Goal: Task Accomplishment & Management: Use online tool/utility

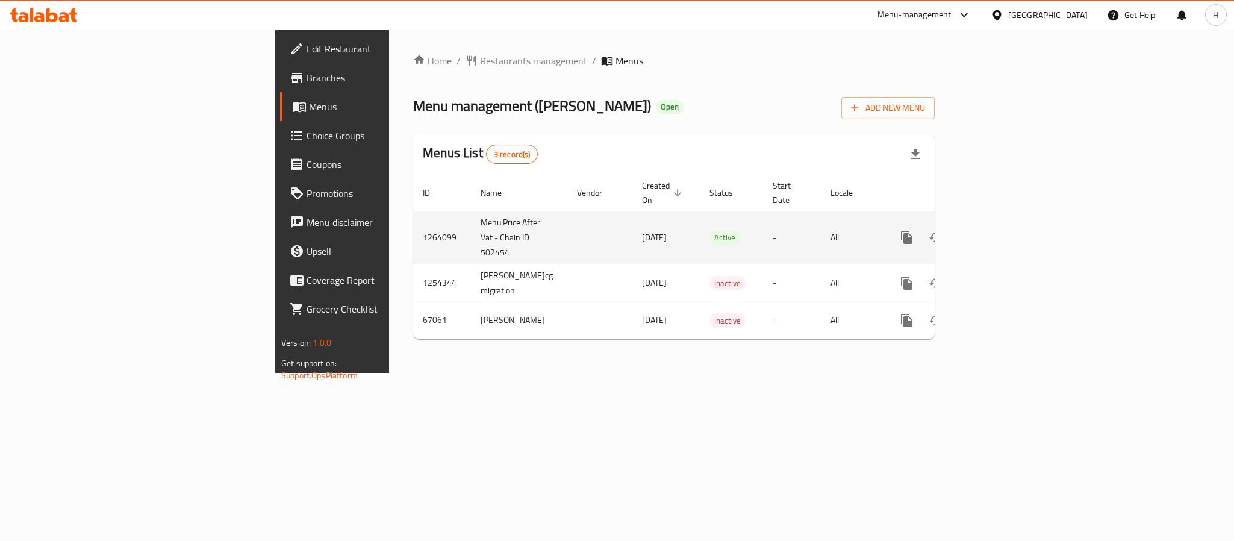
click at [1008, 223] on link "enhanced table" at bounding box center [993, 237] width 29 height 29
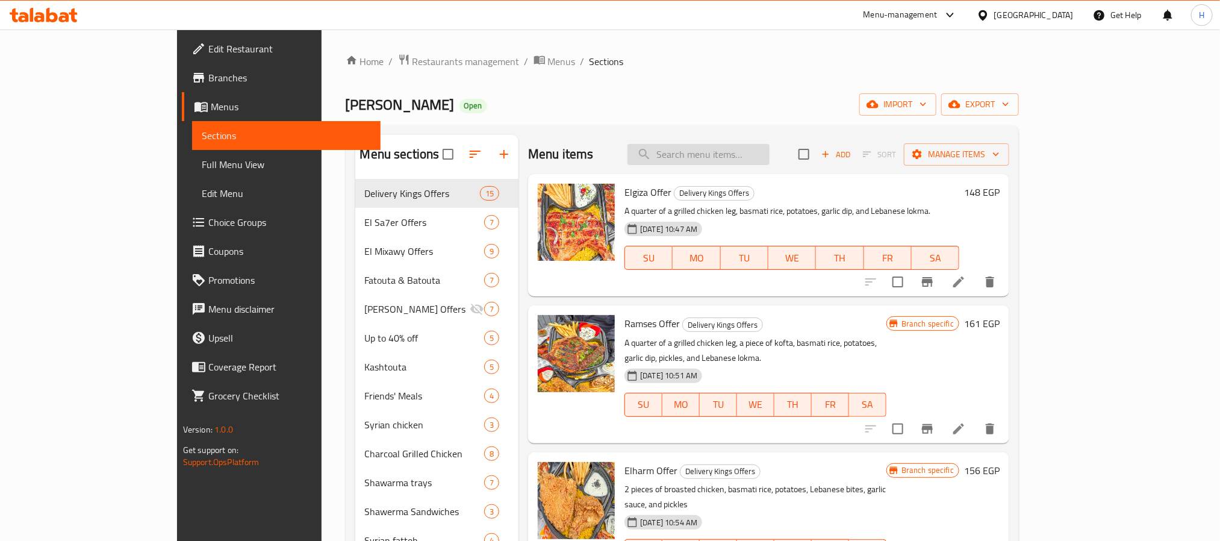
click at [770, 146] on input "search" at bounding box center [698, 154] width 142 height 21
paste input "تومية"
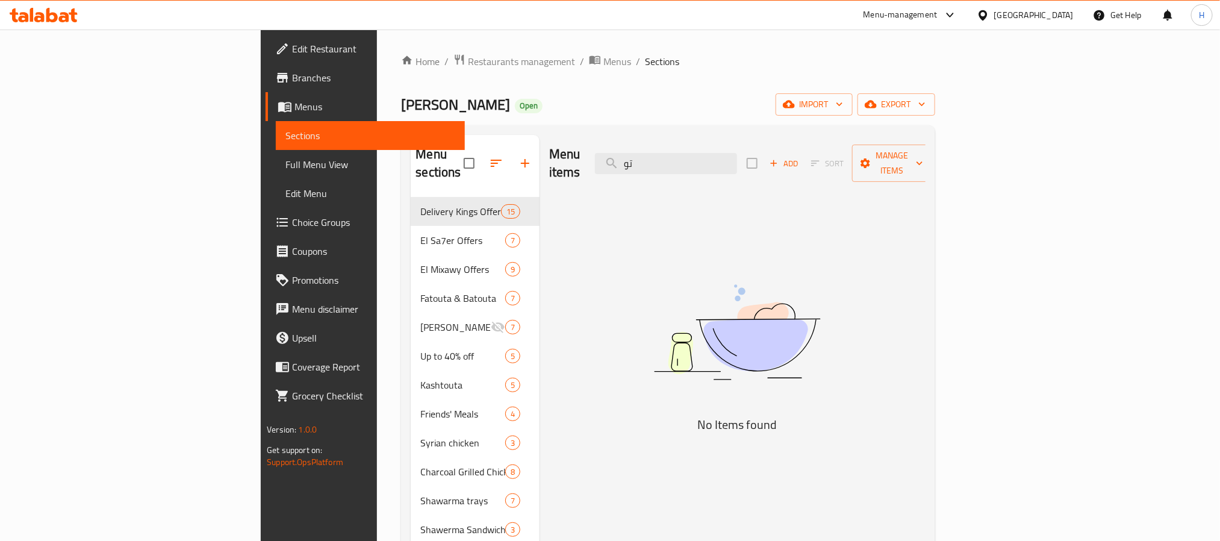
type input "ت"
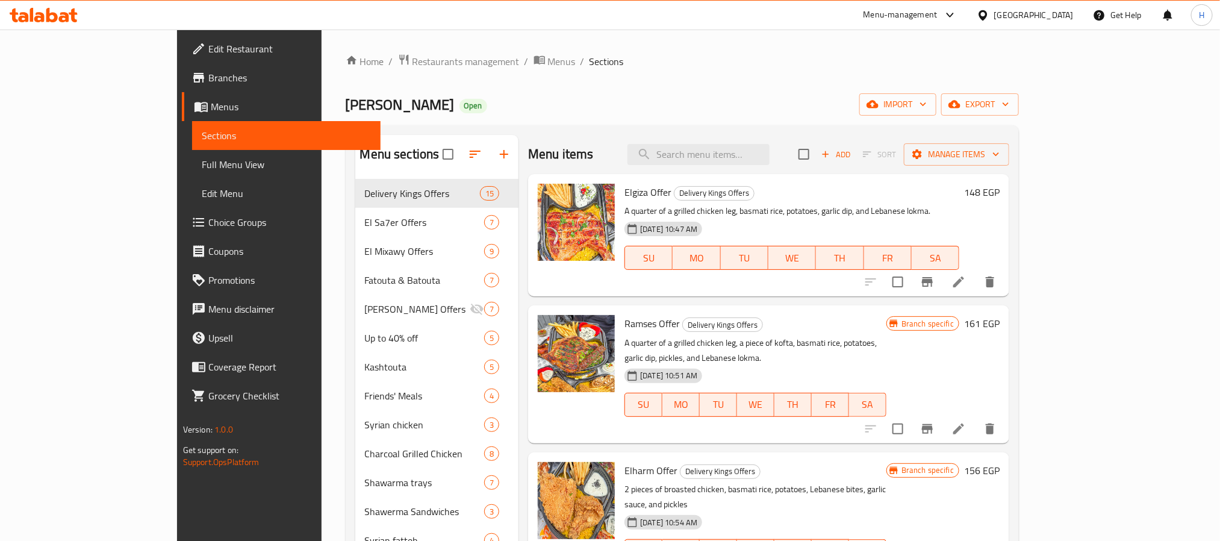
click at [770, 156] on input "search" at bounding box center [698, 154] width 142 height 21
paste input "fries"
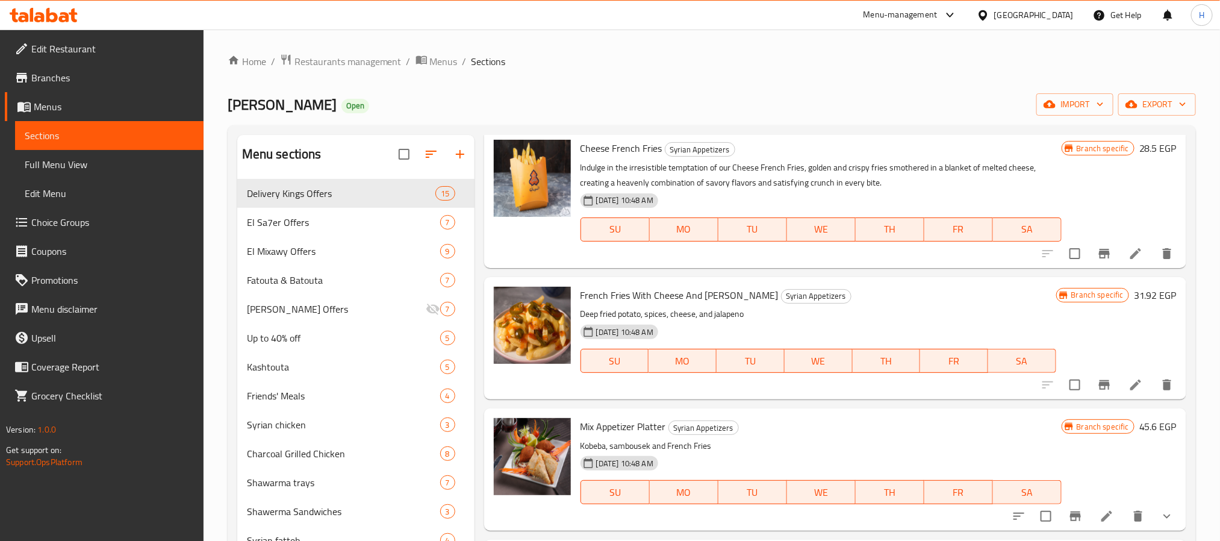
scroll to position [3161, 0]
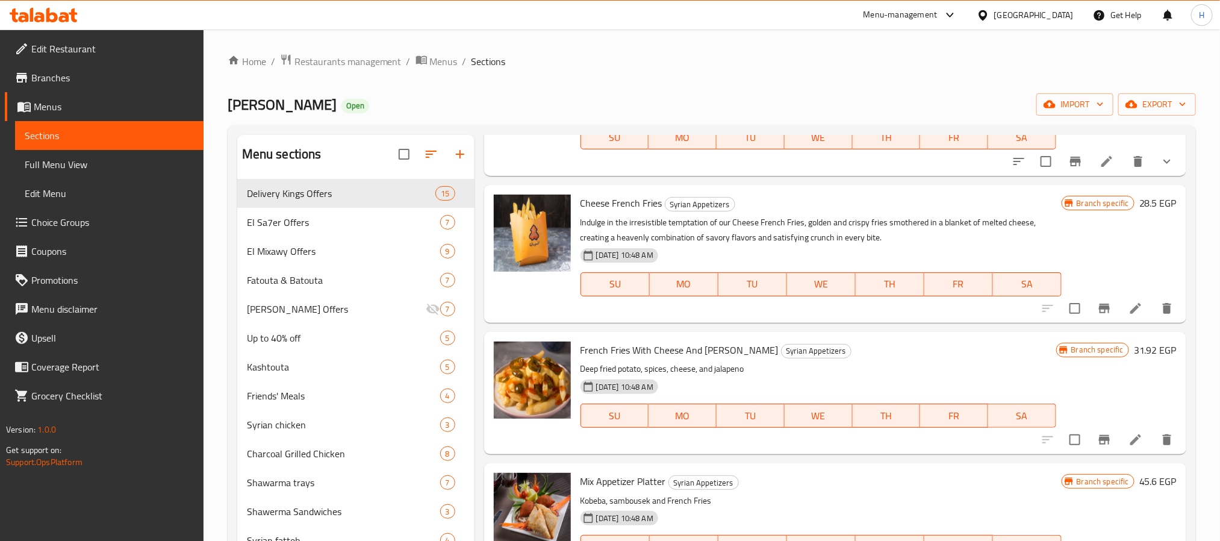
type input "fries"
click at [632, 210] on span "Cheese French Fries" at bounding box center [621, 203] width 82 height 18
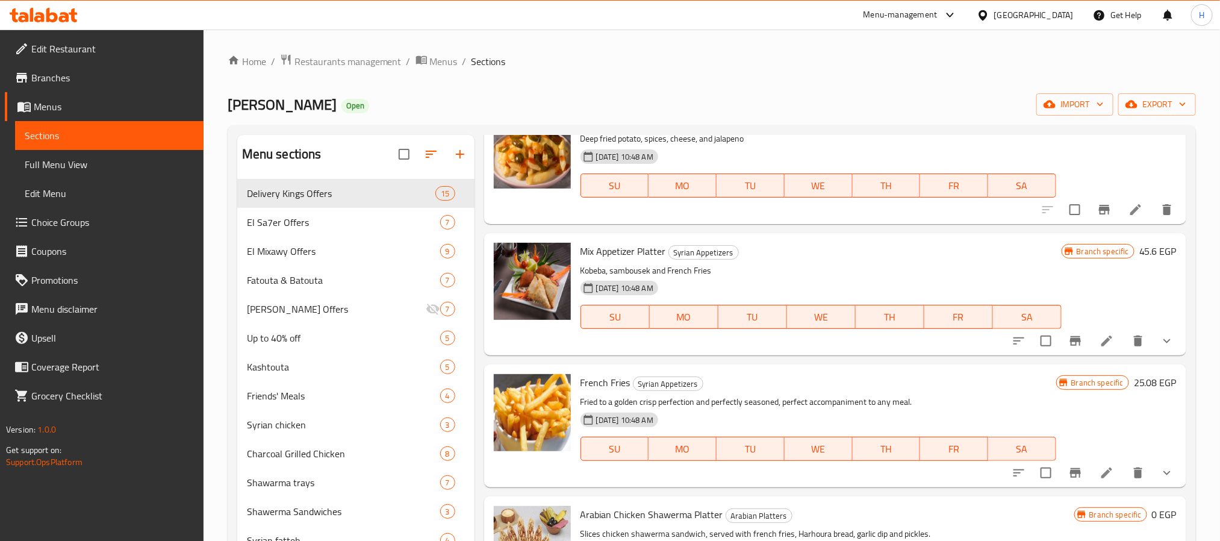
scroll to position [3432, 0]
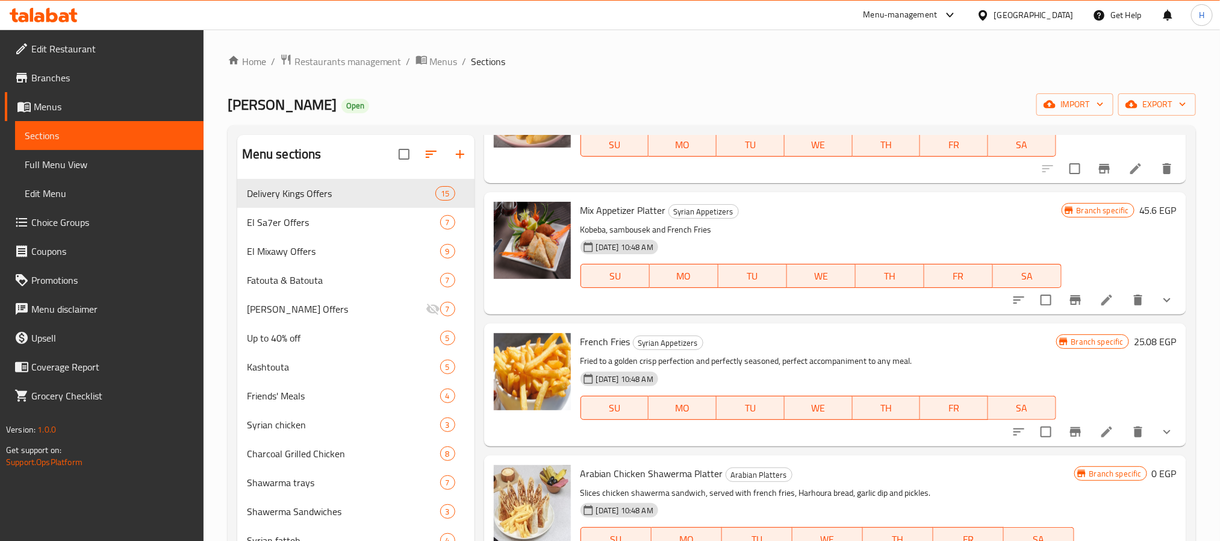
click at [1160, 432] on icon "show more" at bounding box center [1167, 432] width 14 height 14
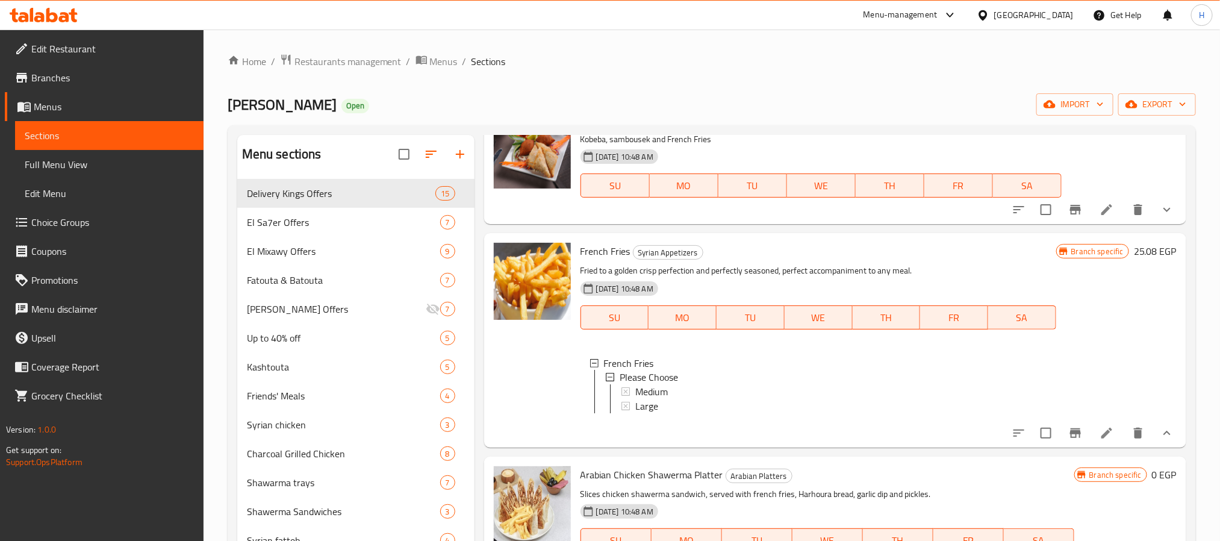
scroll to position [2, 0]
click at [152, 154] on link "Full Menu View" at bounding box center [109, 164] width 188 height 29
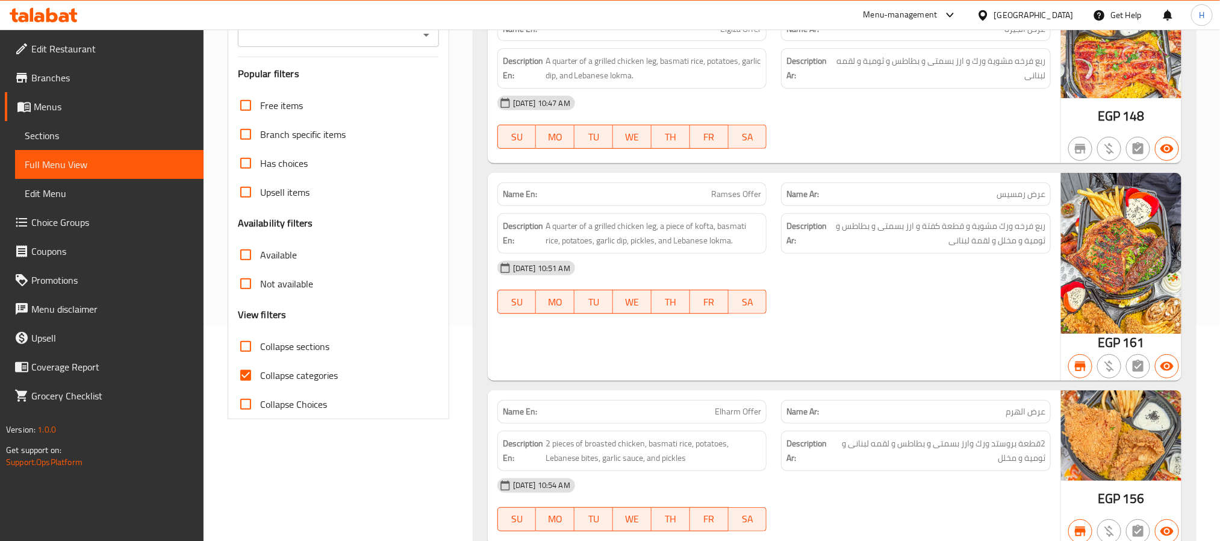
scroll to position [210, 0]
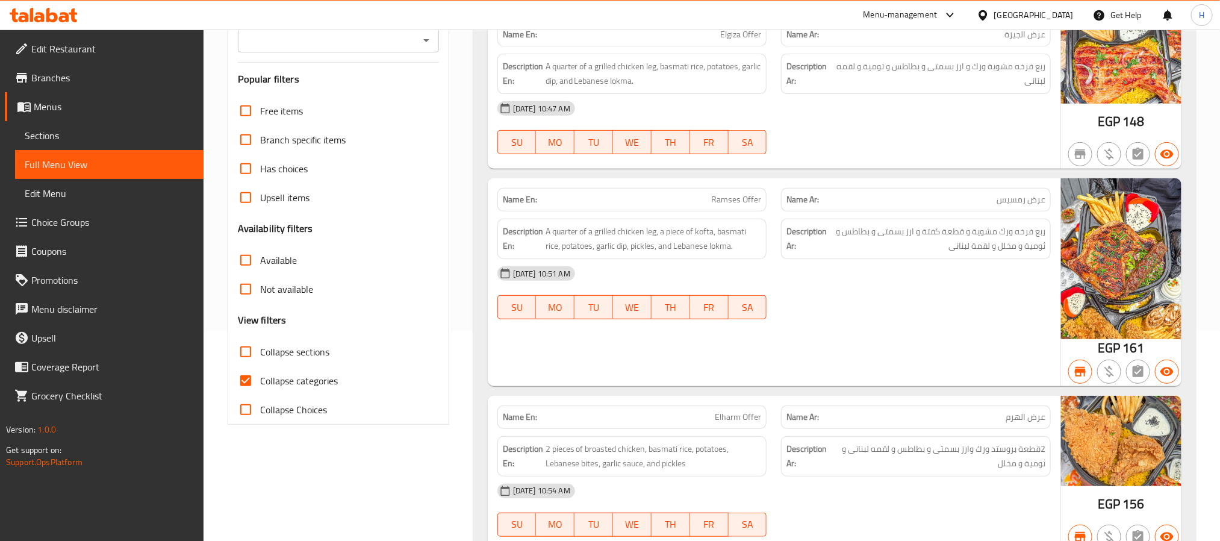
click at [295, 388] on span "Collapse categories" at bounding box center [299, 380] width 78 height 14
click at [260, 388] on input "Collapse categories" at bounding box center [245, 380] width 29 height 29
checkbox input "false"
click at [750, 376] on div "Name En: Ramses Offer Name Ar: عرض رمسيس Description En: A quarter of a grilled…" at bounding box center [774, 282] width 573 height 208
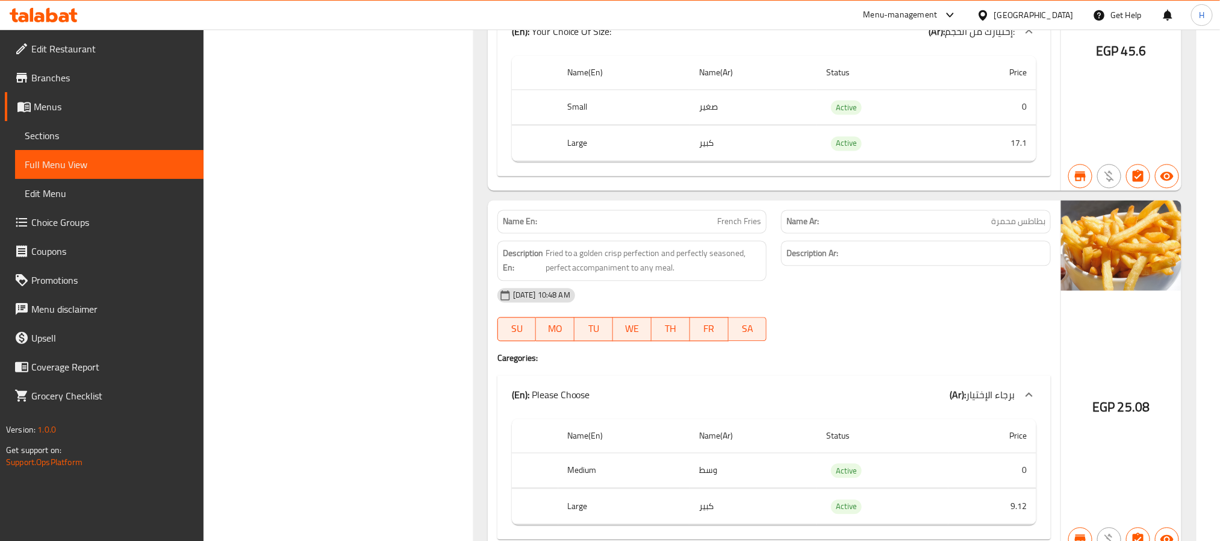
scroll to position [38006, 0]
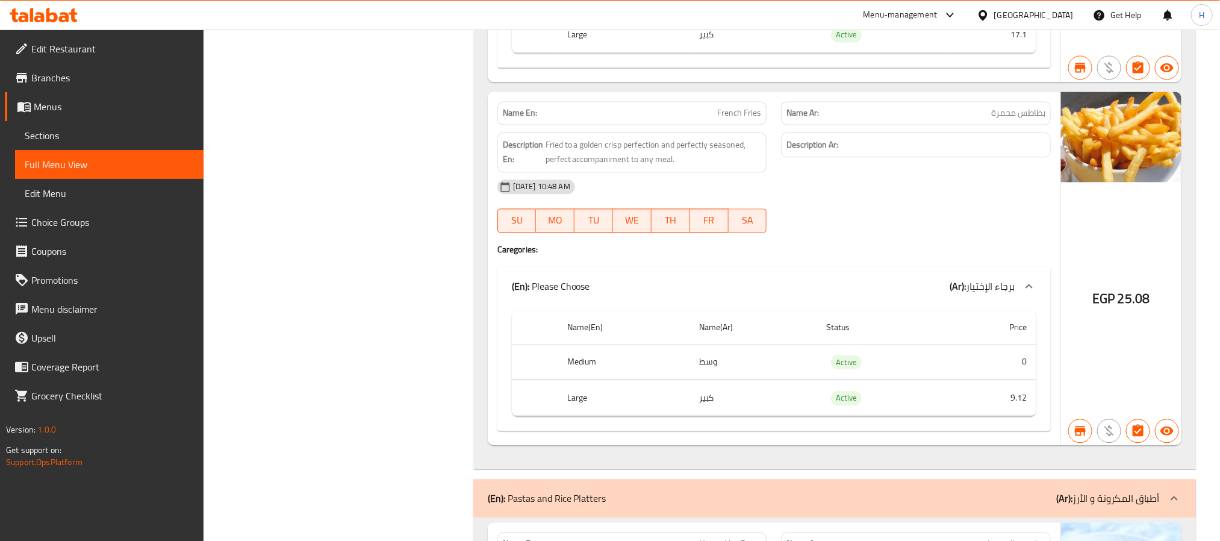
click at [733, 119] on span "French Fries" at bounding box center [739, 113] width 44 height 13
copy span "French Fries"
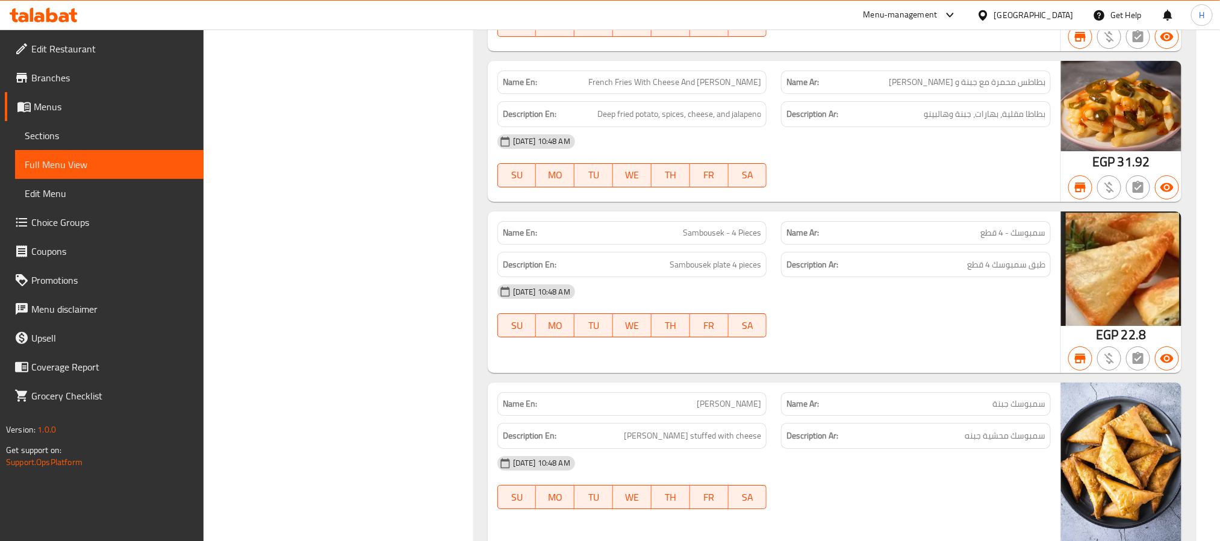
scroll to position [36380, 0]
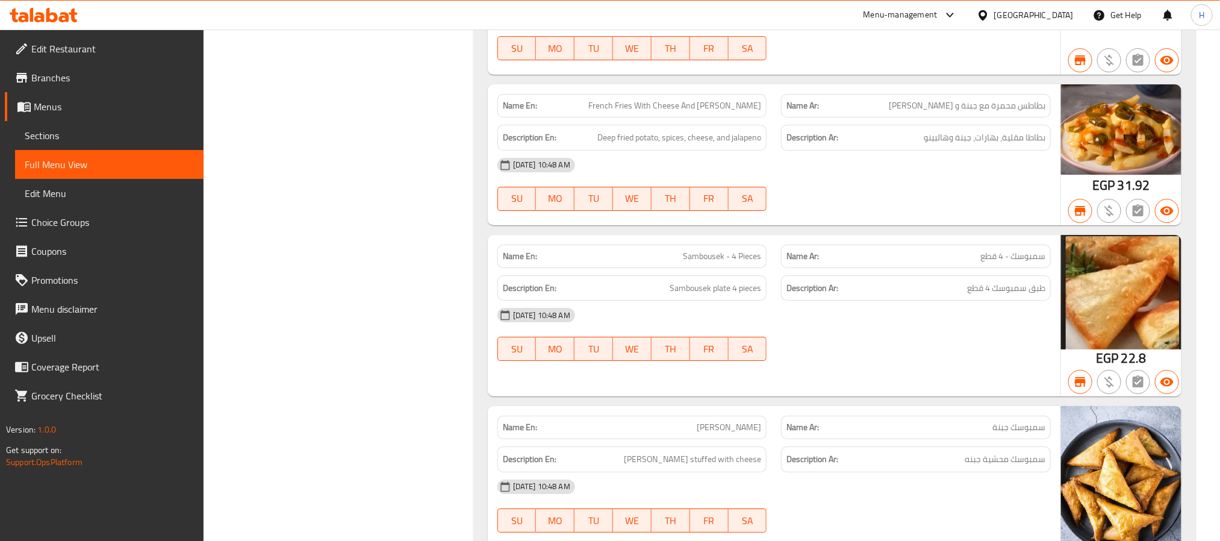
click at [723, 112] on span "French Fries With Cheese And [PERSON_NAME]" at bounding box center [674, 105] width 173 height 13
copy span "French Fries With Cheese And [PERSON_NAME]"
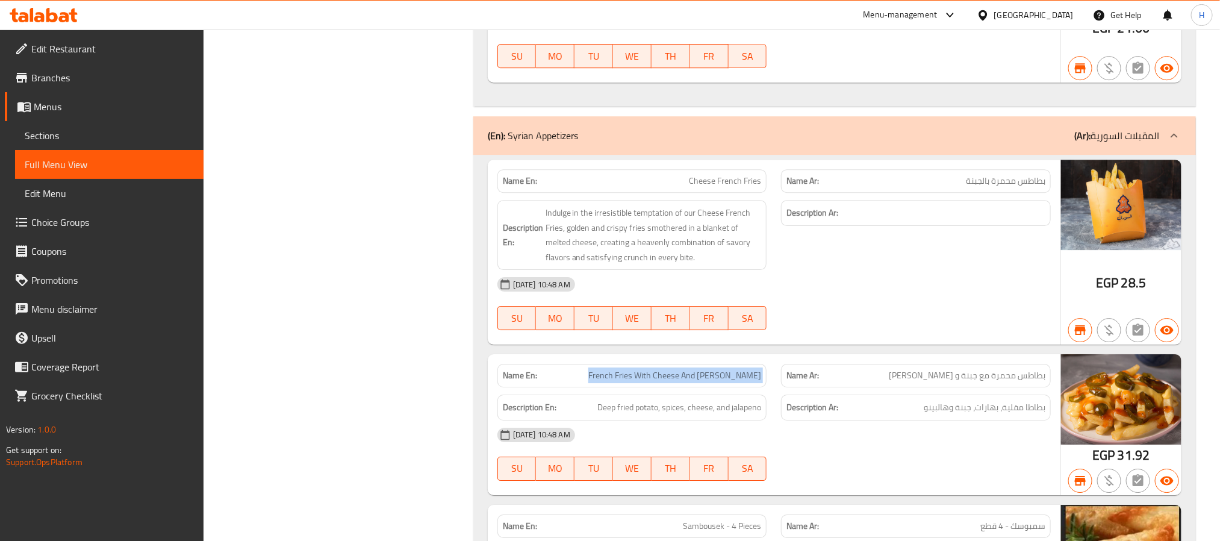
scroll to position [36109, 0]
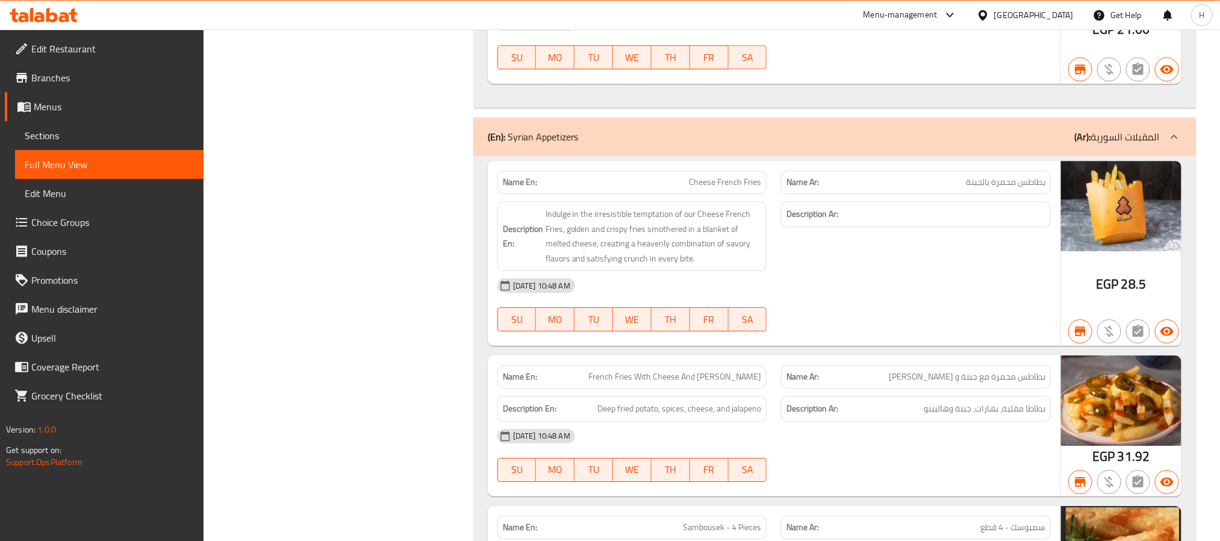
click at [721, 188] on span "Cheese French Fries" at bounding box center [725, 182] width 72 height 13
copy span "Cheese French Fries"
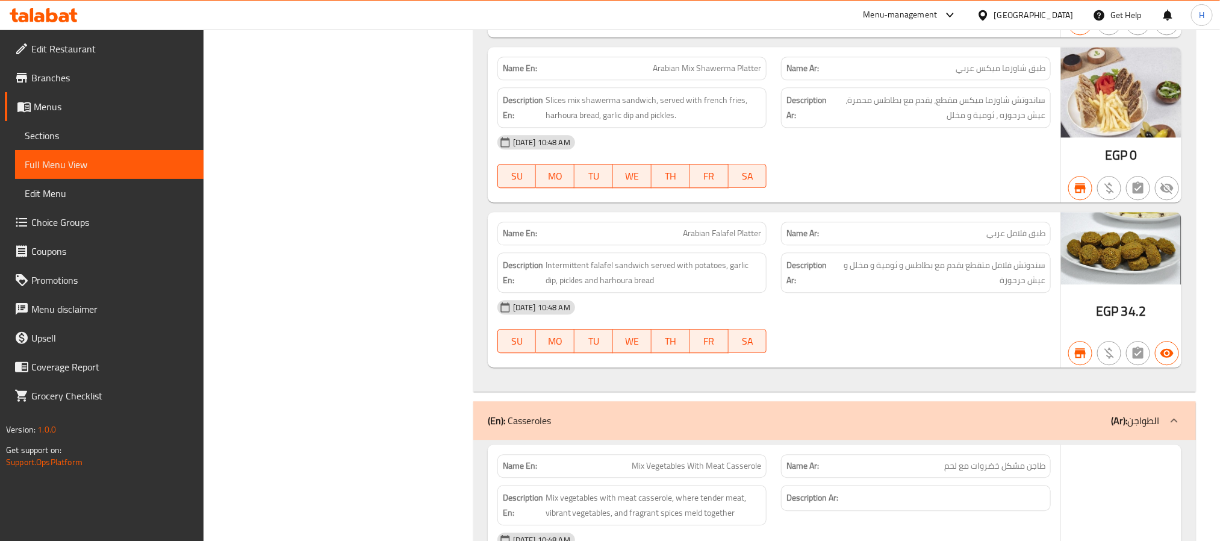
scroll to position [13898, 0]
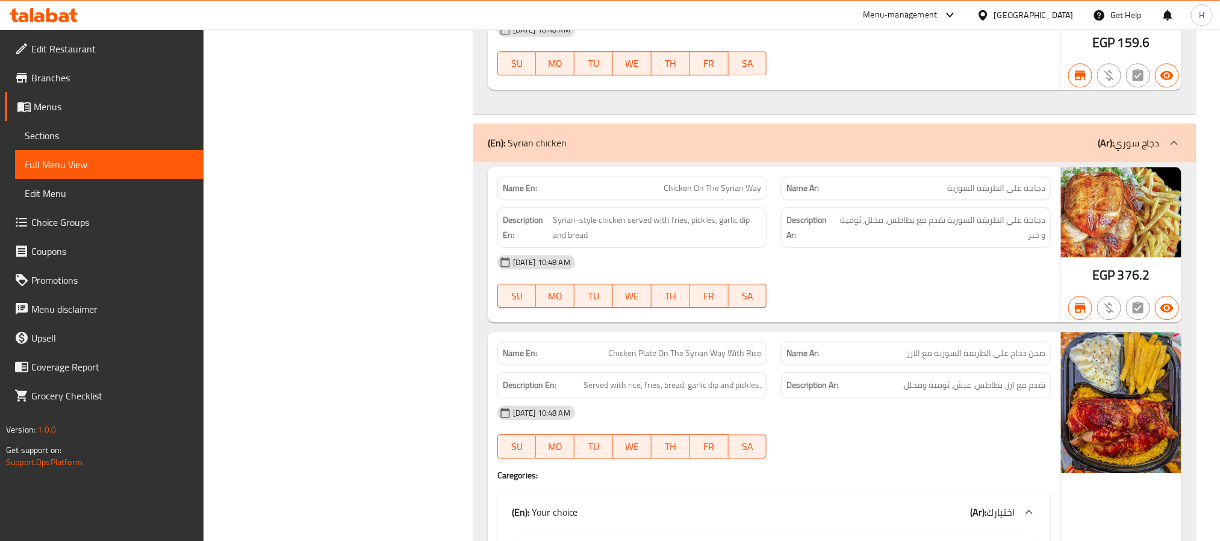
drag, startPoint x: 112, startPoint y: 141, endPoint x: 134, endPoint y: 179, distance: 44.0
click at [112, 141] on span "Sections" at bounding box center [109, 135] width 169 height 14
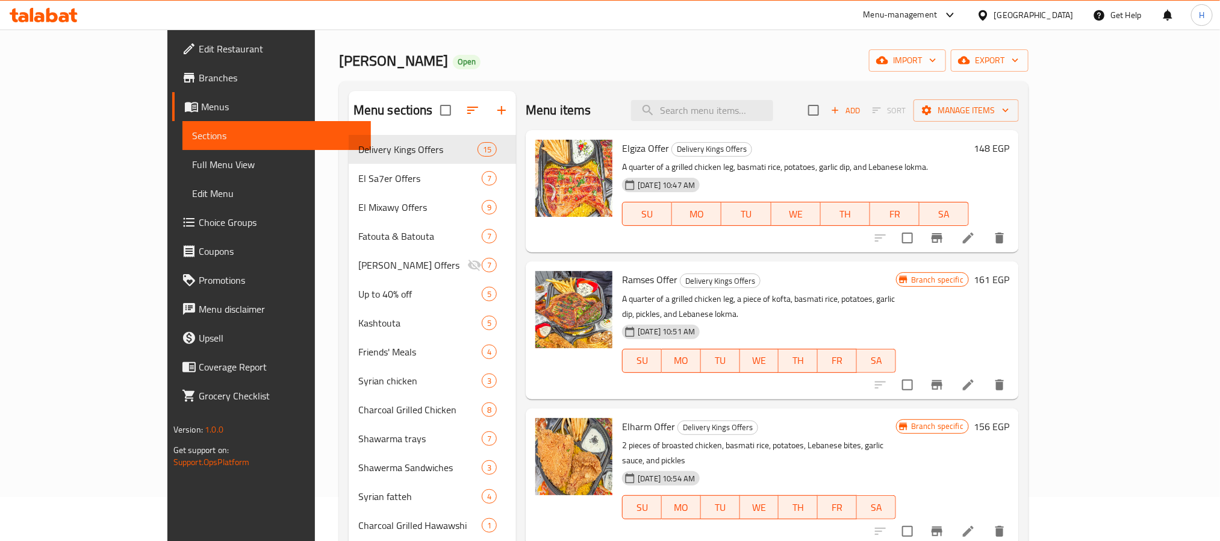
scroll to position [30, 0]
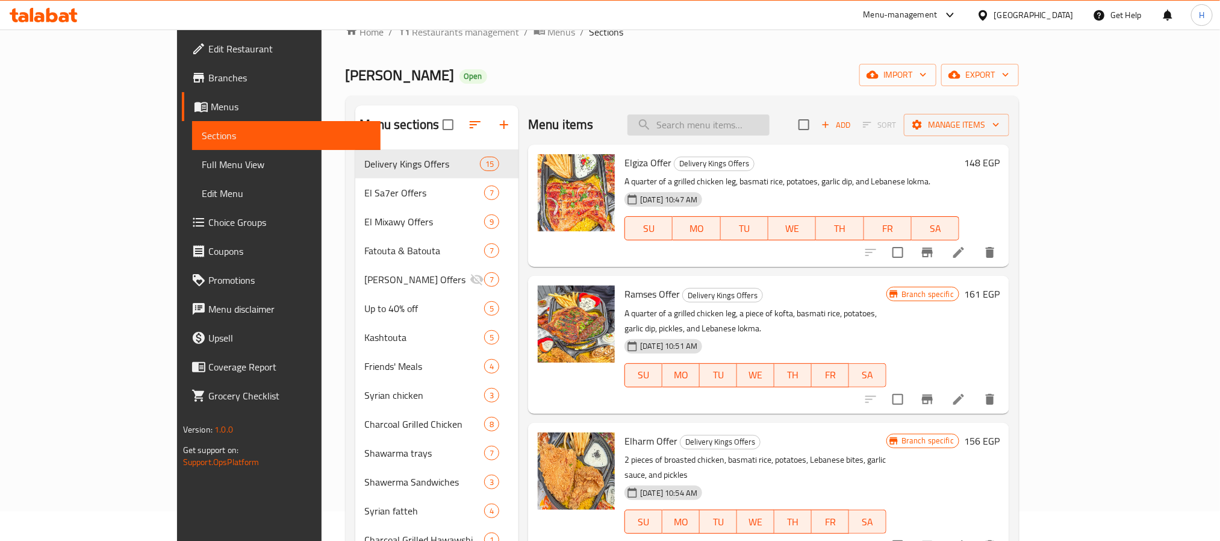
click at [733, 132] on input "search" at bounding box center [698, 124] width 142 height 21
paste input "garlic dip"
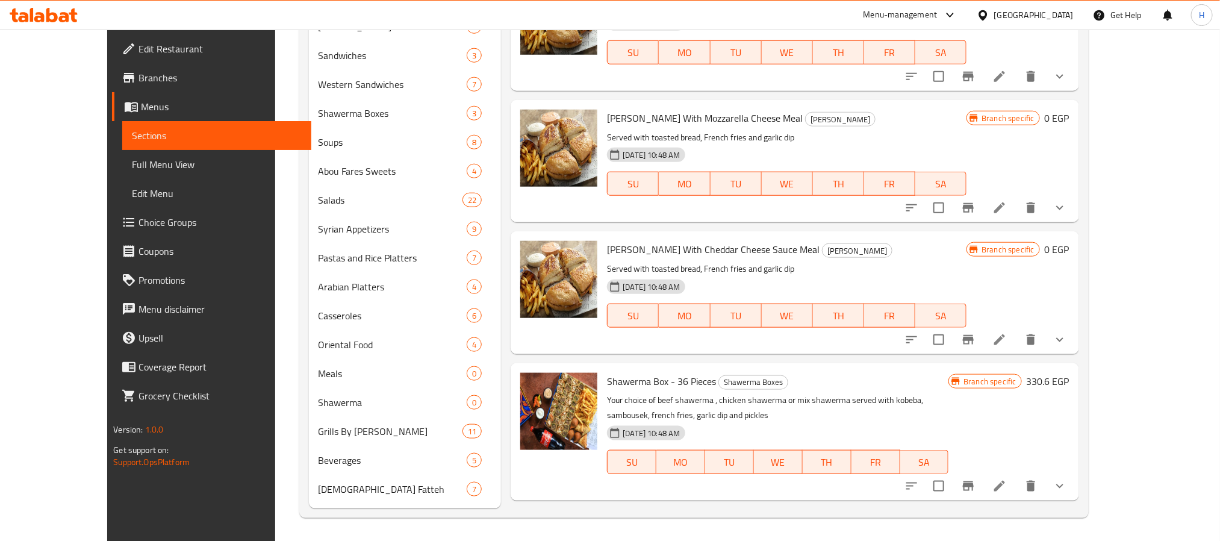
scroll to position [3209, 0]
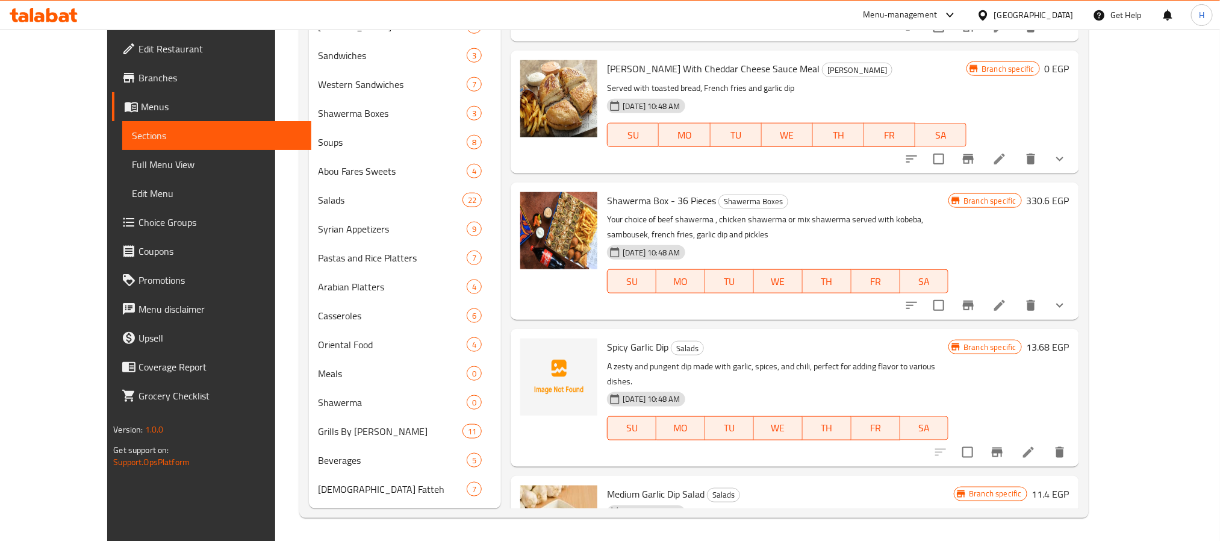
click at [631, 485] on span "Medium Garlic Dip Salad" at bounding box center [656, 494] width 98 height 18
copy h6 "Medium Garlic Dip Salad"
click at [624, 338] on span "Spicy Garlic Dip" at bounding box center [637, 347] width 61 height 18
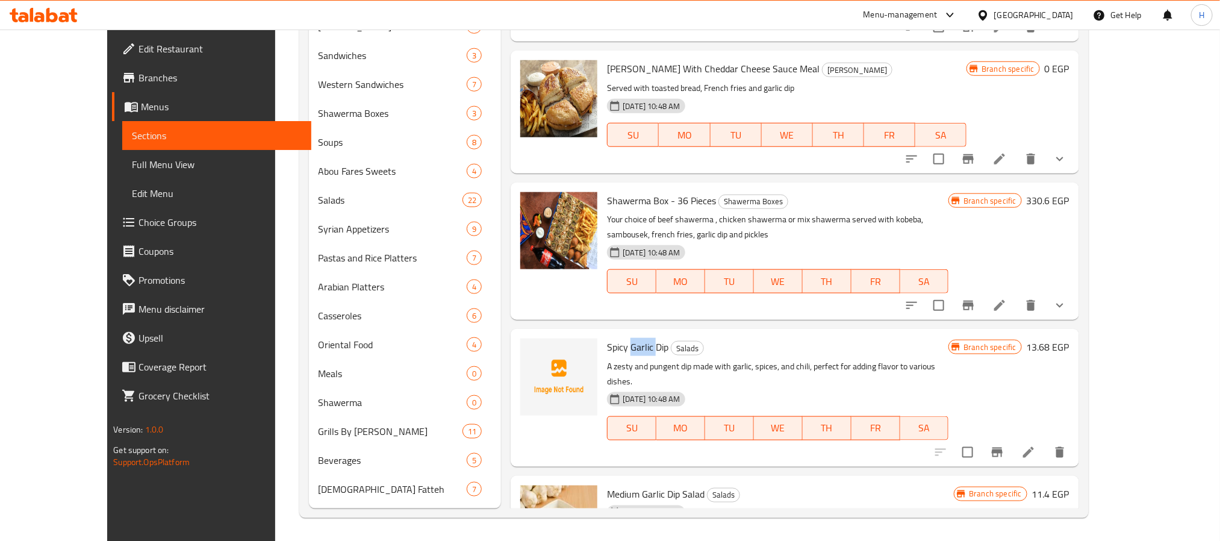
click at [624, 338] on span "Spicy Garlic Dip" at bounding box center [637, 347] width 61 height 18
copy h6 "Spicy Garlic Dip"
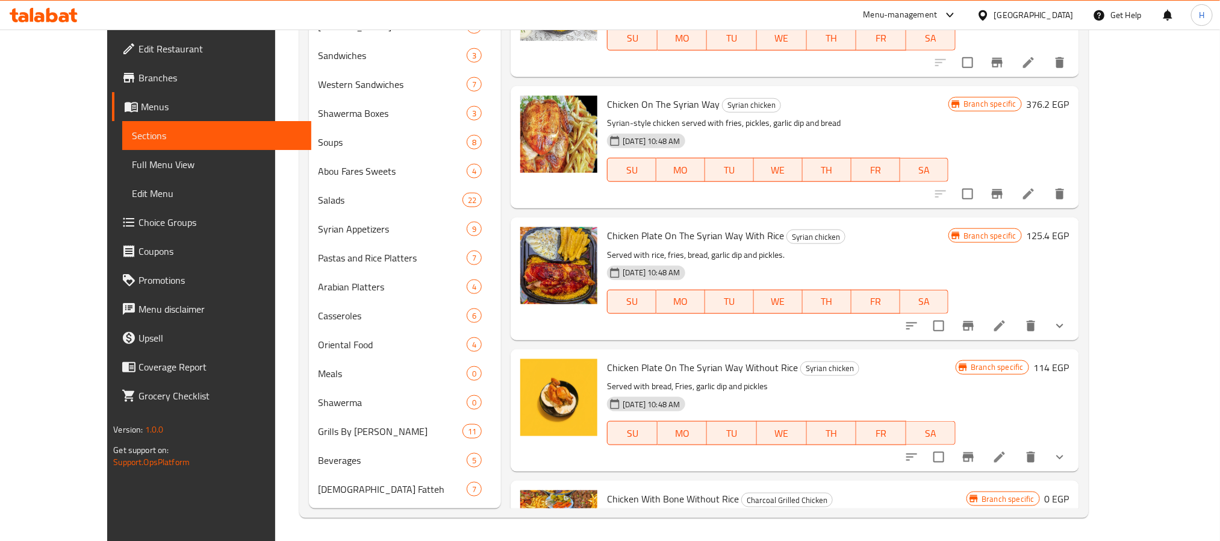
scroll to position [0, 0]
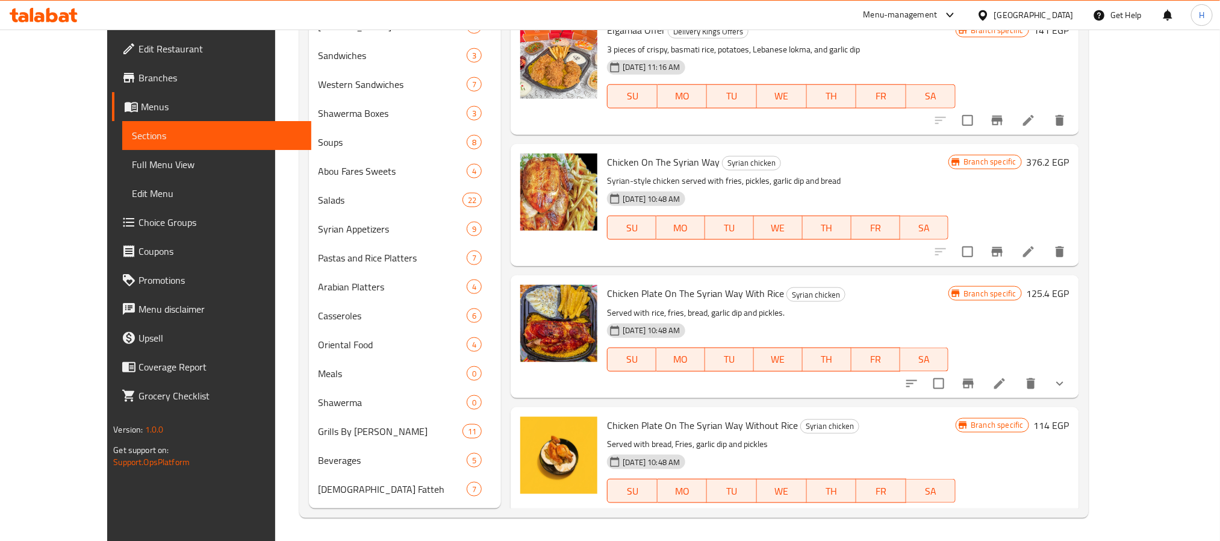
click at [1113, 297] on div "Home / Restaurants management / Menus / Sections Abou Fares Elsoury Open import…" at bounding box center [694, 0] width 838 height 1084
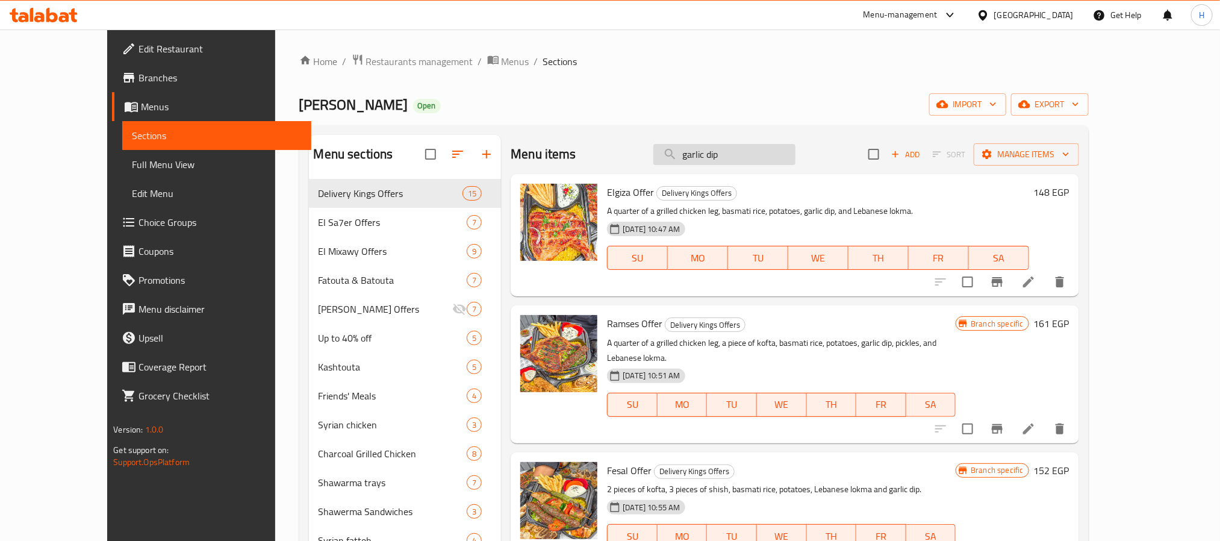
click at [770, 160] on input "garlic dip" at bounding box center [724, 154] width 142 height 21
paste input "ارز بسمتي"
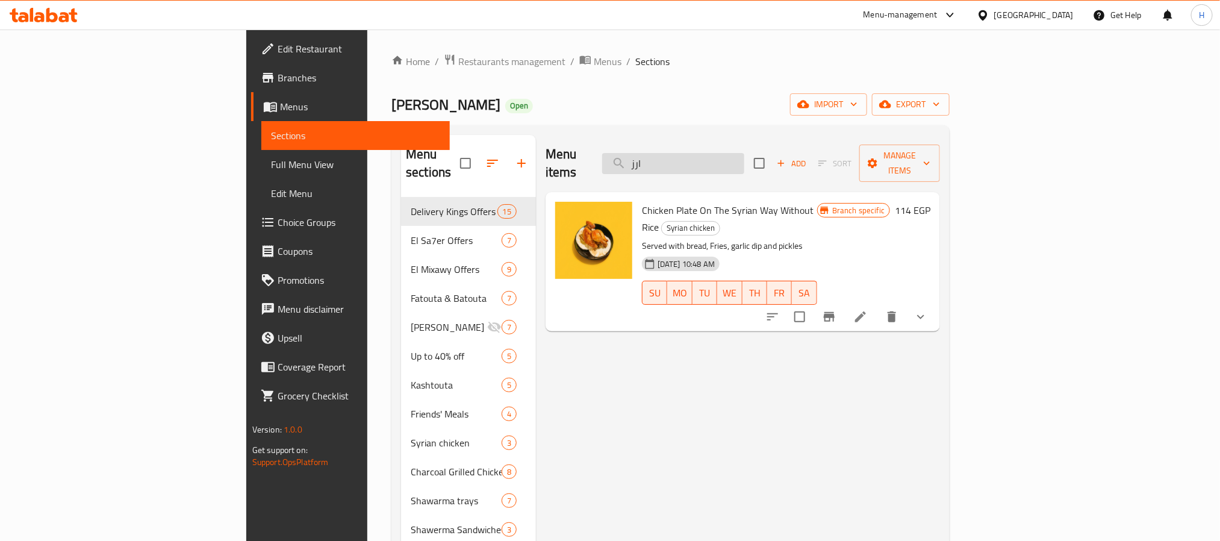
drag, startPoint x: 770, startPoint y: 149, endPoint x: 706, endPoint y: 155, distance: 63.6
click at [706, 155] on input "ارز" at bounding box center [673, 163] width 142 height 21
type input "ارز"
click at [928, 310] on icon "show more" at bounding box center [920, 317] width 14 height 14
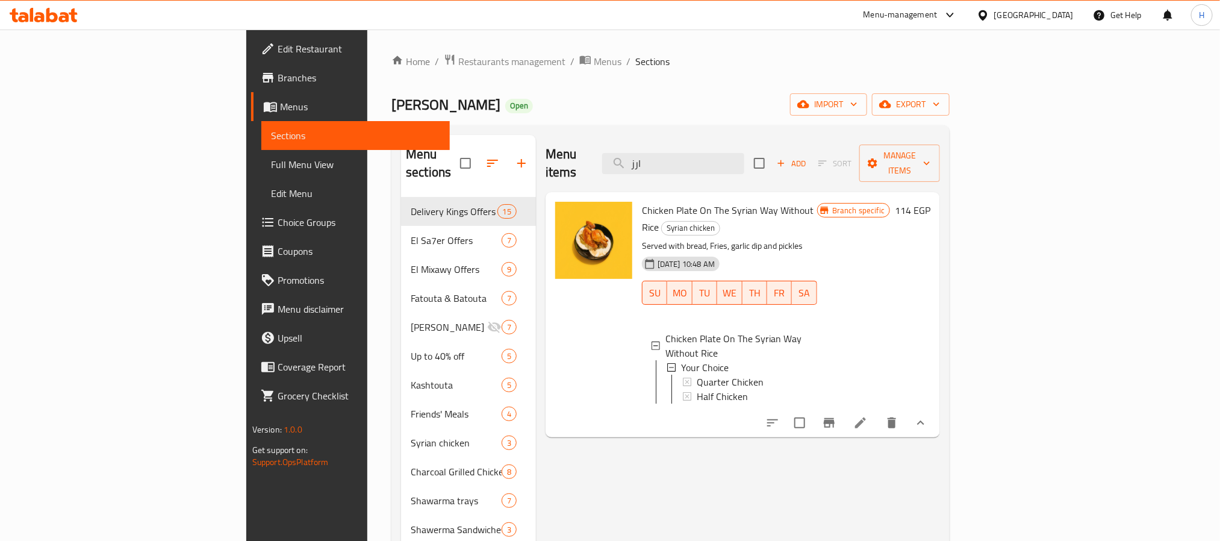
click at [271, 169] on span "Full Menu View" at bounding box center [355, 164] width 169 height 14
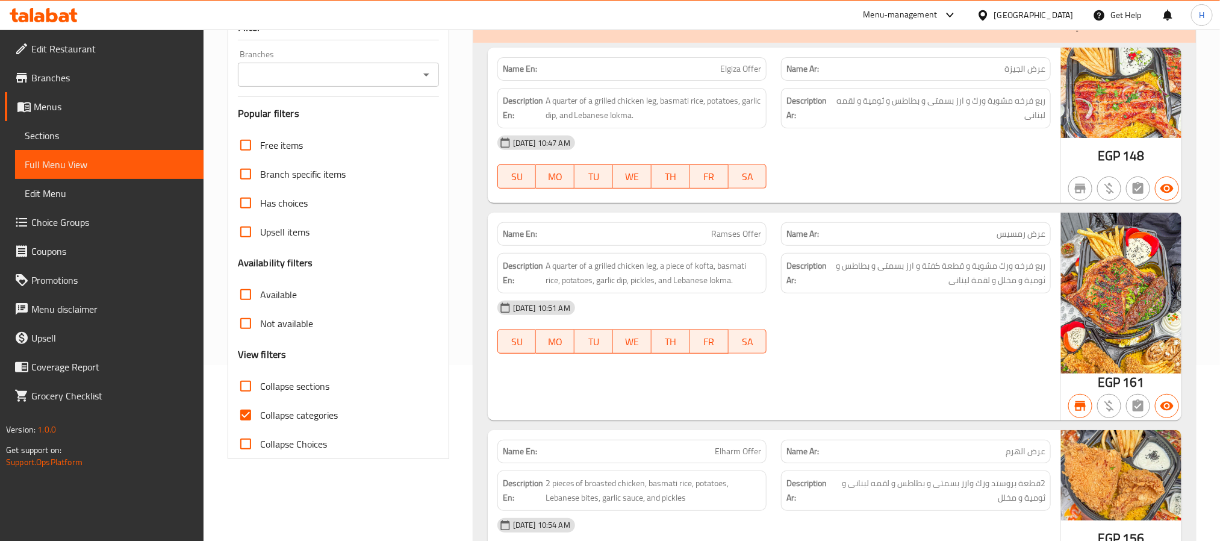
scroll to position [181, 0]
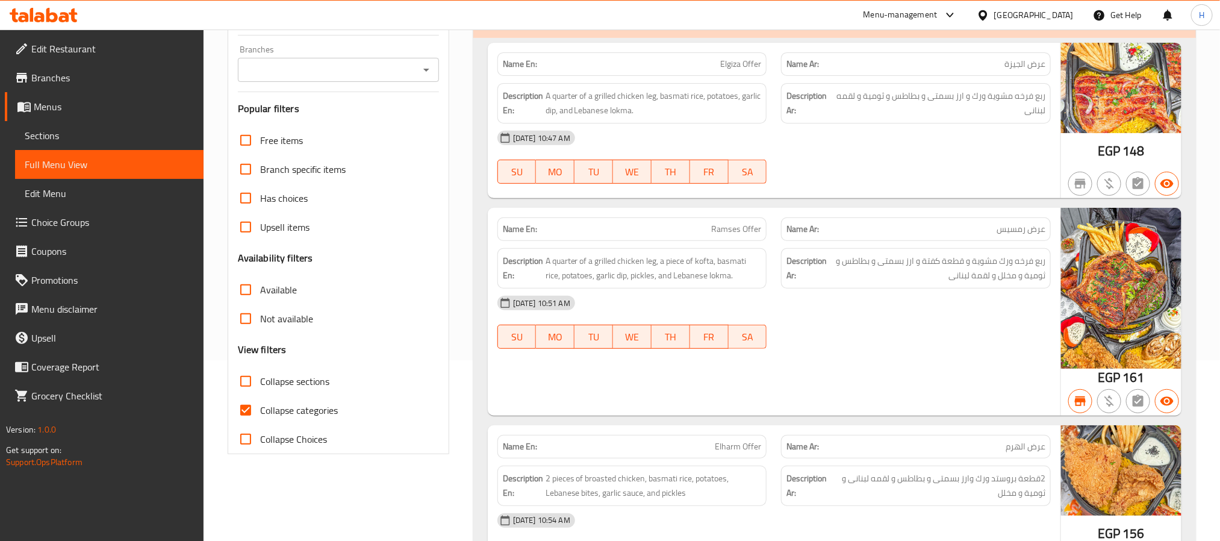
click at [334, 410] on span "Collapse categories" at bounding box center [299, 410] width 78 height 14
click at [260, 410] on input "Collapse categories" at bounding box center [245, 410] width 29 height 29
checkbox input "false"
click at [954, 214] on div "Name Ar: عرض رمسيس" at bounding box center [916, 229] width 284 height 38
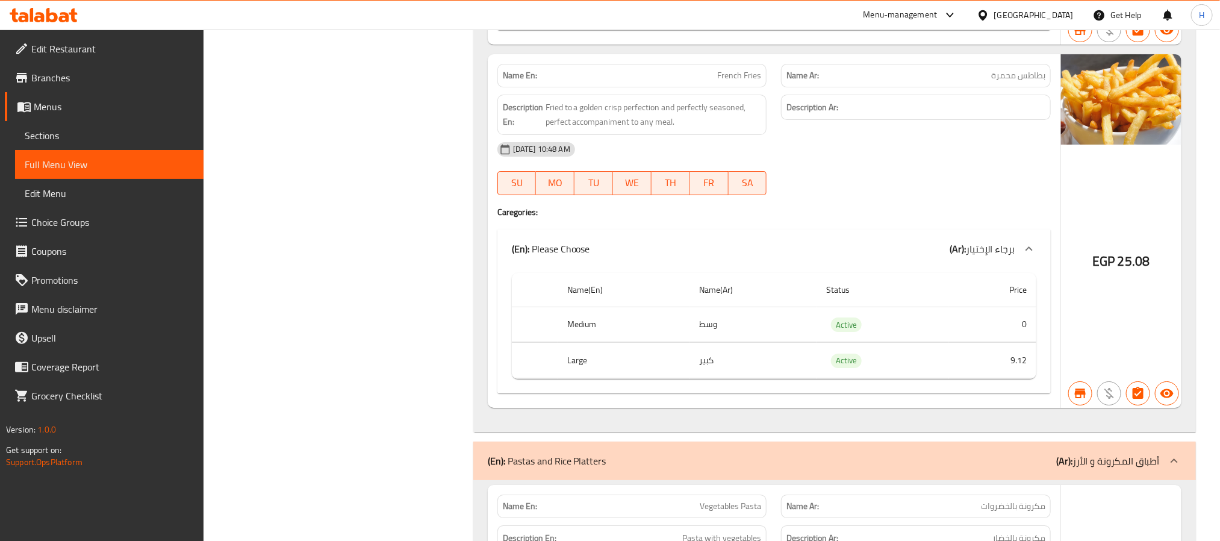
scroll to position [38886, 0]
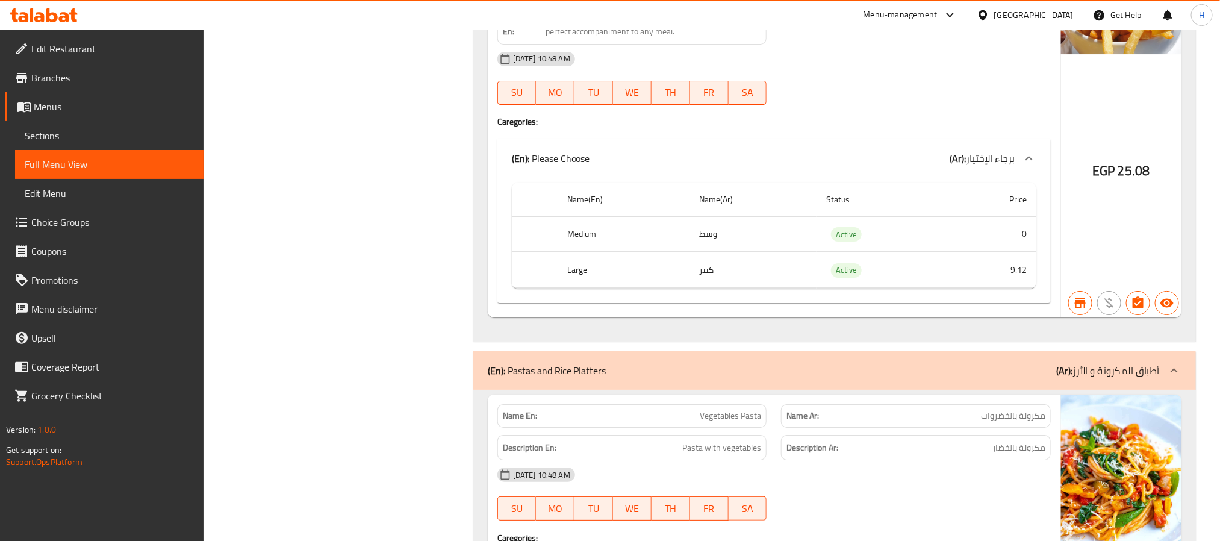
copy span "French Fries"
click at [582, 252] on th "Medium" at bounding box center [623, 234] width 131 height 36
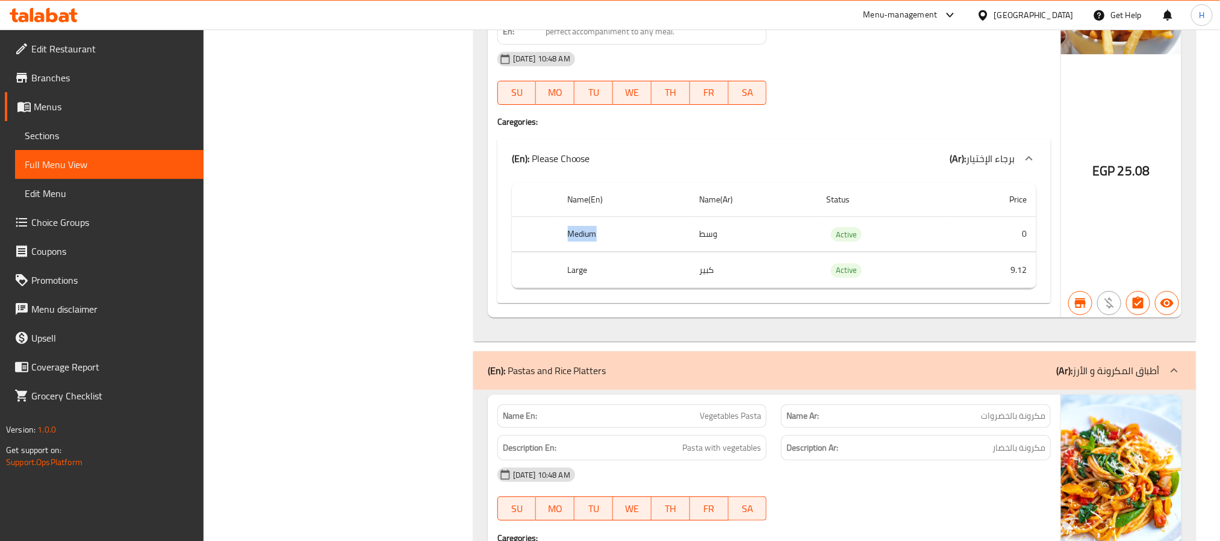
click at [582, 252] on th "Medium" at bounding box center [623, 234] width 131 height 36
copy th "Medium"
click at [571, 288] on th "Large" at bounding box center [623, 270] width 131 height 36
copy th "Large"
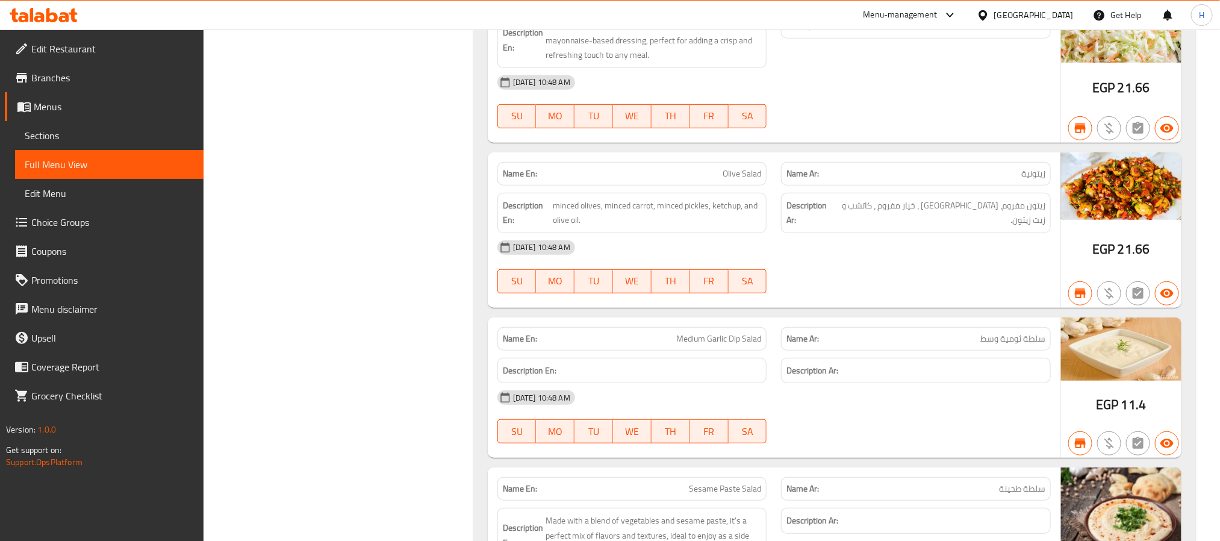
scroll to position [34460, 0]
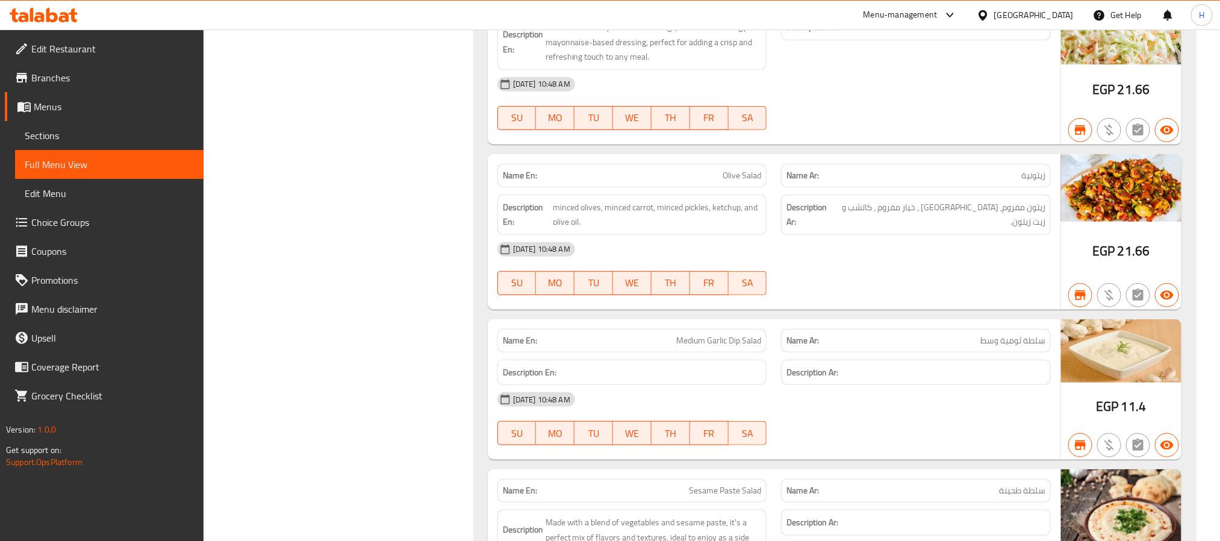
click at [707, 347] on span "Medium Garlic Dip Salad" at bounding box center [718, 340] width 85 height 13
copy span "Medium Garlic Dip Salad"
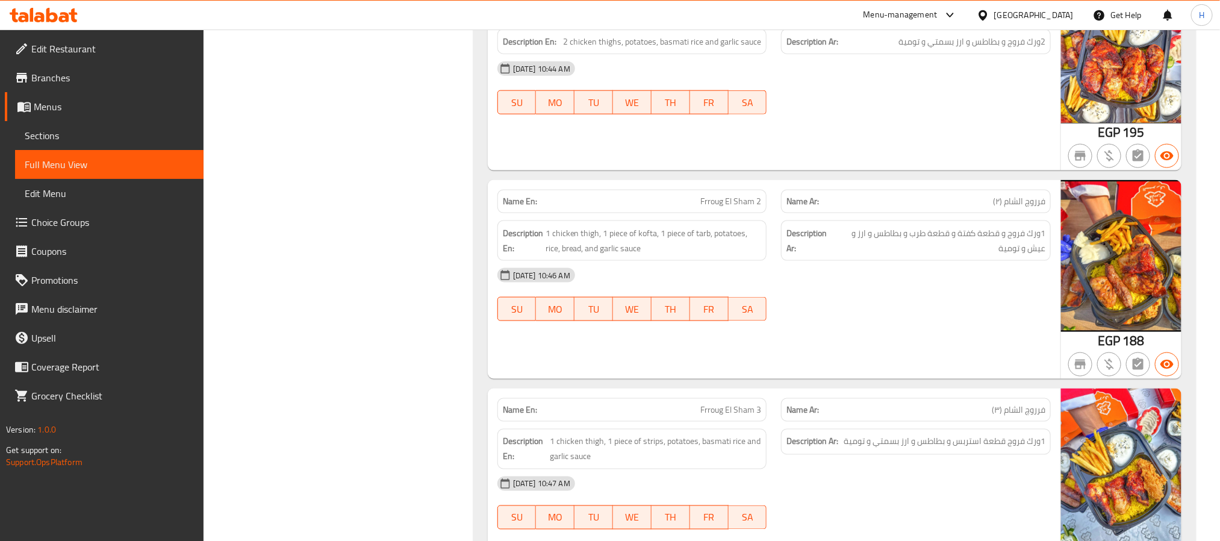
scroll to position [10989, 0]
